Goal: Information Seeking & Learning: Check status

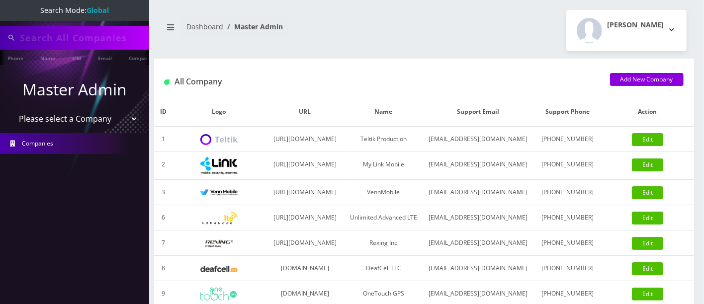
type input "brocha"
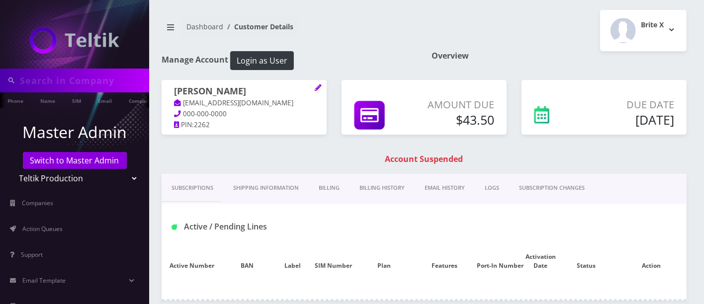
type input "[PERSON_NAME]"
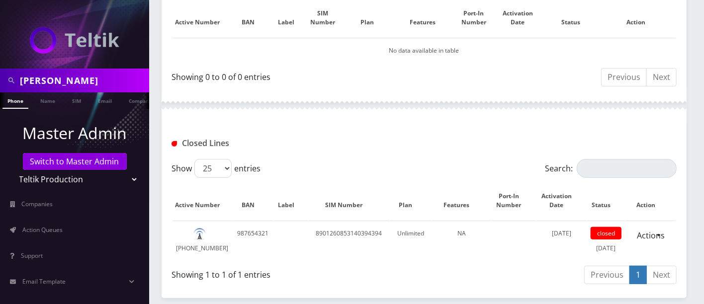
scroll to position [532, 0]
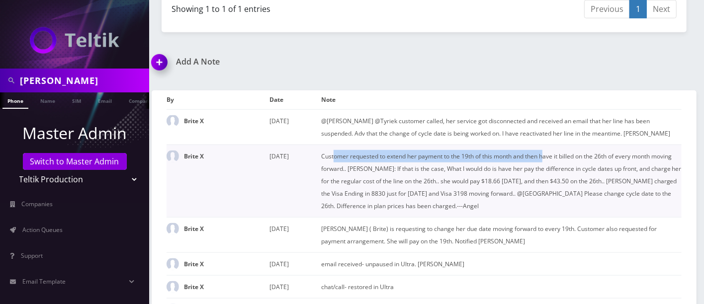
drag, startPoint x: 332, startPoint y: 164, endPoint x: 545, endPoint y: 167, distance: 212.7
click at [545, 167] on td "Customer requested to extend her payment to the 19th of this month and then hav…" at bounding box center [501, 181] width 360 height 73
click at [546, 167] on td "Customer requested to extend her payment to the 19th of this month and then hav…" at bounding box center [501, 181] width 360 height 73
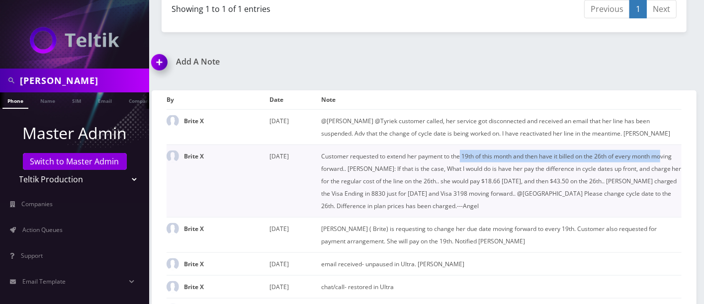
drag, startPoint x: 461, startPoint y: 165, endPoint x: 665, endPoint y: 163, distance: 203.7
click at [665, 163] on td "Customer requested to extend her payment to the 19th of this month and then hav…" at bounding box center [501, 181] width 360 height 73
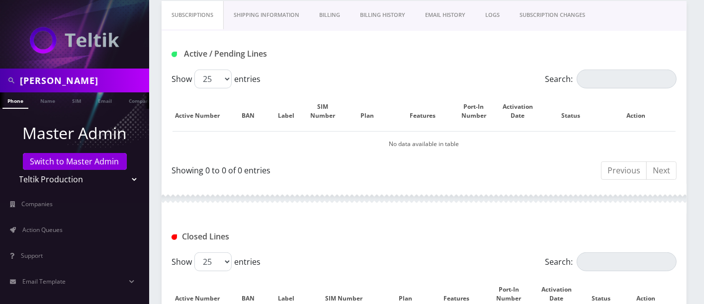
scroll to position [0, 0]
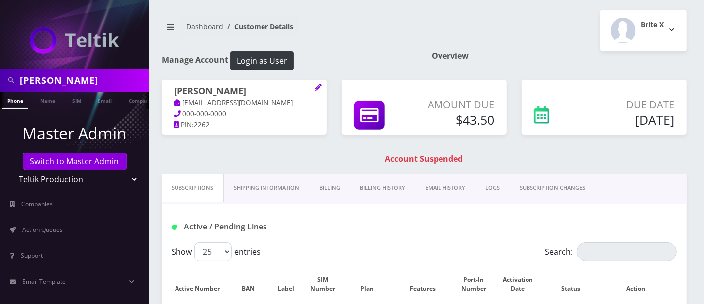
click at [379, 190] on link "Billing History" at bounding box center [382, 188] width 65 height 28
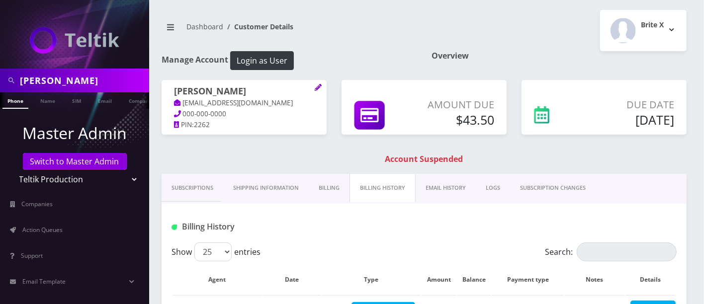
click at [197, 181] on link "Subscriptions" at bounding box center [192, 188] width 62 height 28
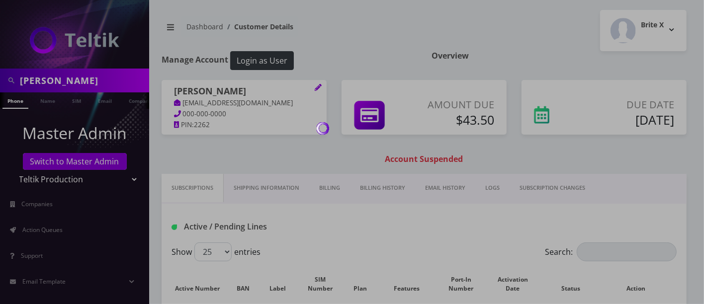
scroll to position [266, 0]
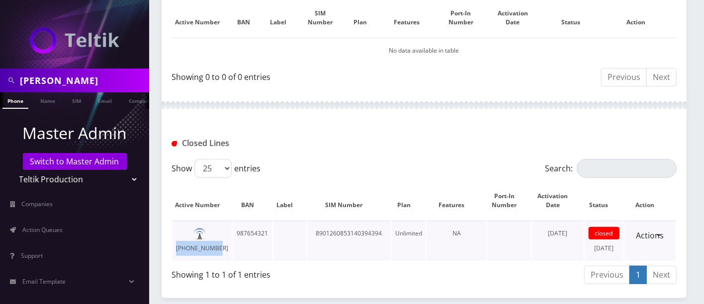
drag, startPoint x: 229, startPoint y: 231, endPoint x: 189, endPoint y: 229, distance: 40.3
click at [189, 229] on td "[PHONE_NUMBER]" at bounding box center [201, 241] width 59 height 40
copy td "[PHONE_NUMBER]"
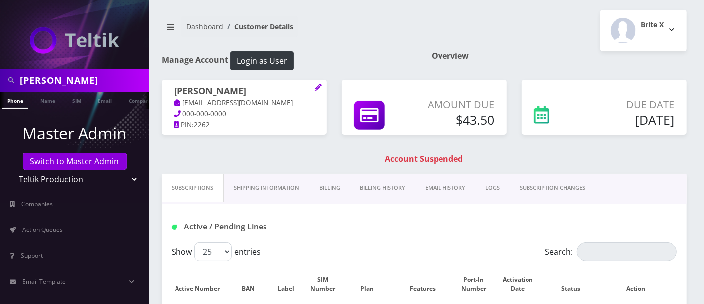
click at [368, 186] on link "Billing History" at bounding box center [382, 188] width 65 height 28
